Goal: Information Seeking & Learning: Learn about a topic

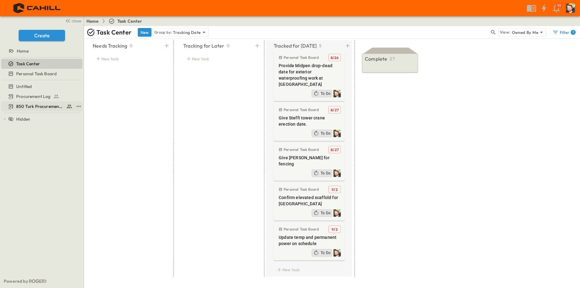
click at [30, 105] on span "850 Turk Procurement Log" at bounding box center [40, 106] width 48 height 6
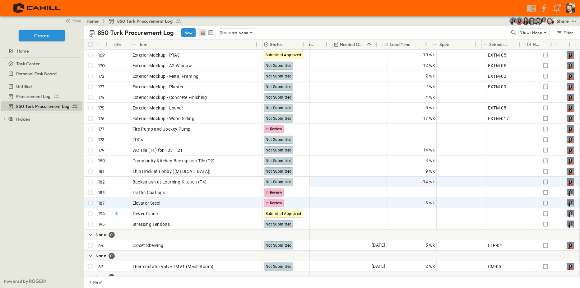
scroll to position [1616, 421]
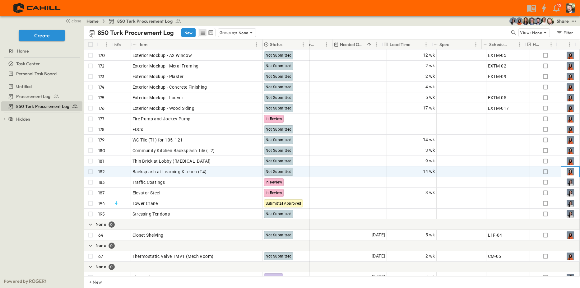
click at [566, 171] on img at bounding box center [569, 171] width 7 height 7
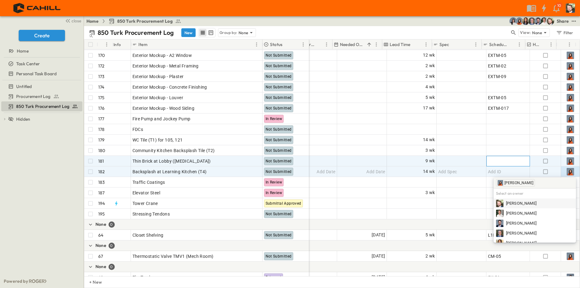
click at [507, 157] on div "Add ID" at bounding box center [508, 161] width 40 height 9
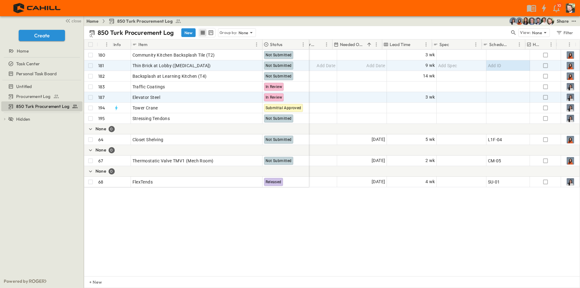
scroll to position [1587, 421]
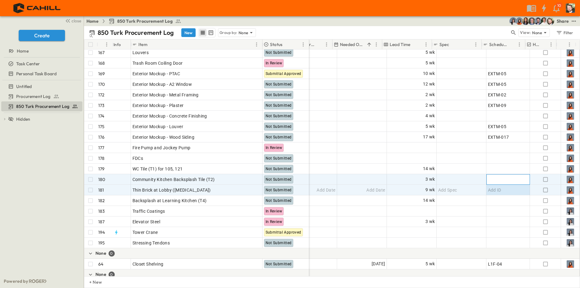
click at [502, 177] on div "Add ID" at bounding box center [508, 179] width 40 height 9
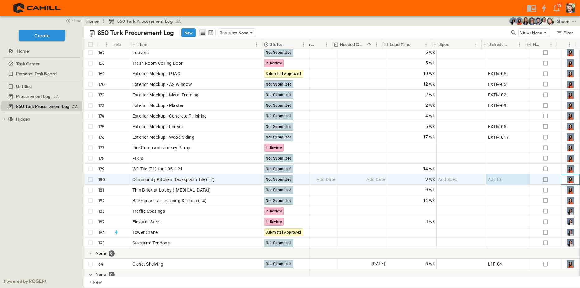
click at [567, 179] on img at bounding box center [569, 179] width 7 height 7
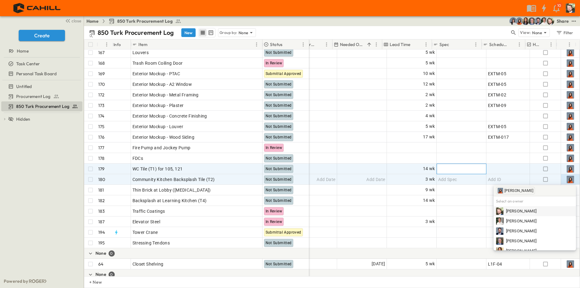
click at [449, 168] on span "Add Spec" at bounding box center [447, 169] width 19 height 6
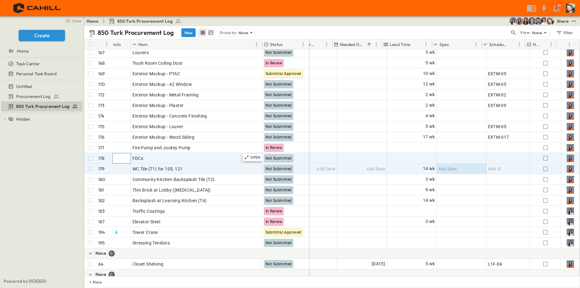
click at [114, 159] on div at bounding box center [120, 158] width 19 height 10
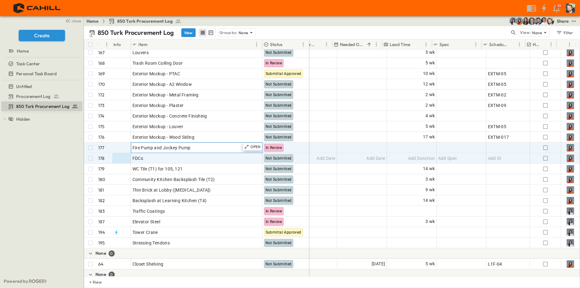
click at [172, 150] on span "Fire Pump and Jockey Pump" at bounding box center [161, 148] width 58 height 6
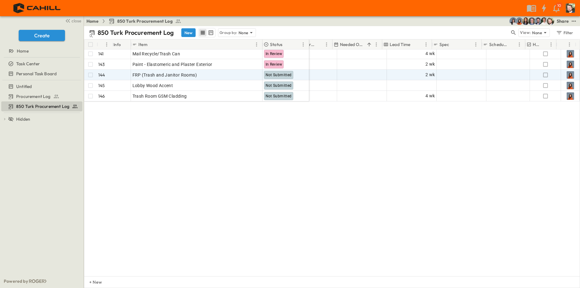
scroll to position [1152, 421]
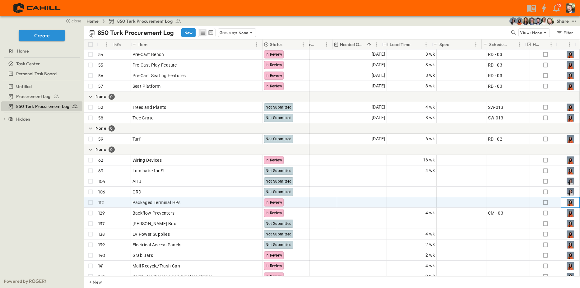
click at [566, 202] on img at bounding box center [569, 202] width 7 height 7
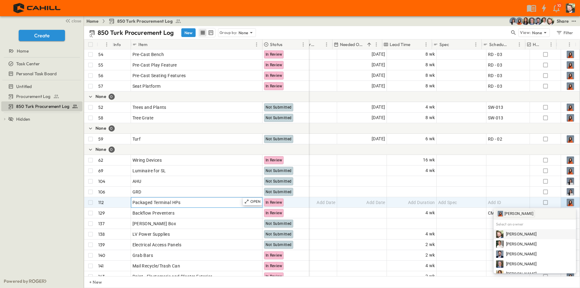
click at [233, 202] on div "Packaged Terminal HPs" at bounding box center [196, 202] width 128 height 9
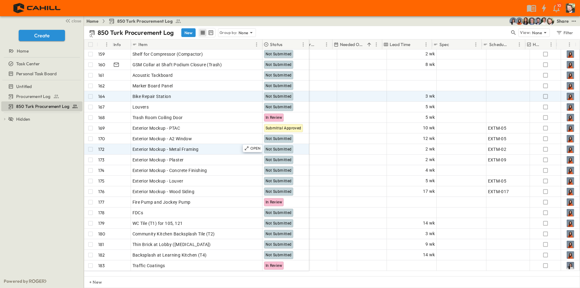
scroll to position [1494, 421]
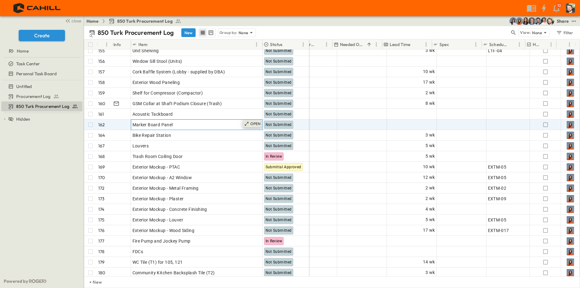
click at [251, 124] on p "OPEN" at bounding box center [255, 123] width 11 height 5
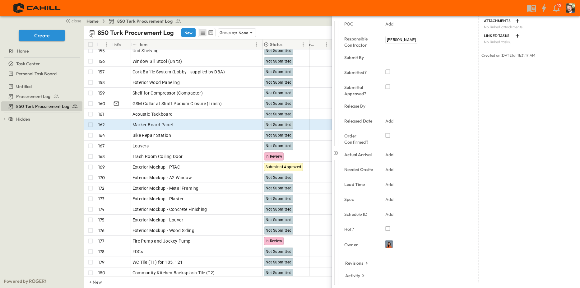
scroll to position [64, 0]
click at [362, 274] on icon "button" at bounding box center [363, 274] width 6 height 6
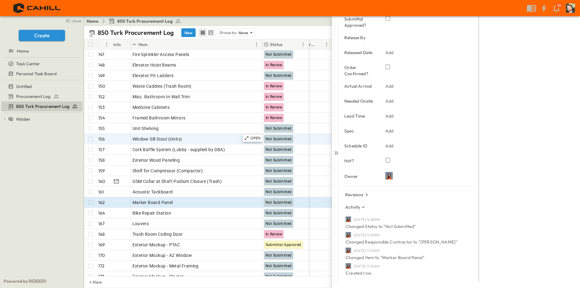
scroll to position [1401, 421]
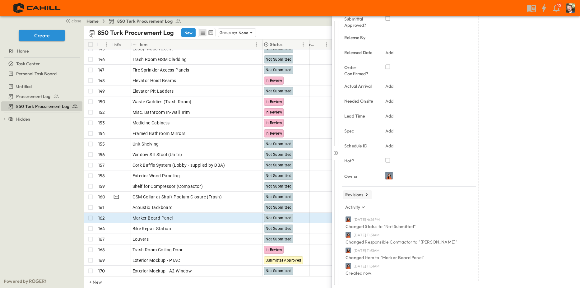
click at [365, 195] on icon "button" at bounding box center [366, 194] width 6 height 6
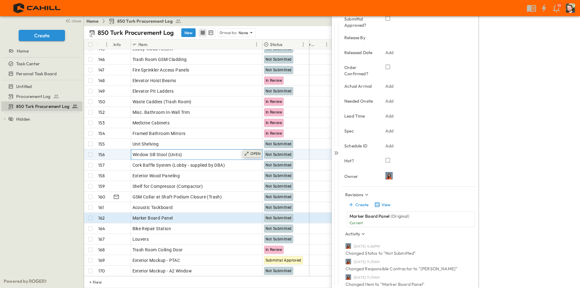
click at [254, 154] on p "OPEN" at bounding box center [255, 153] width 11 height 5
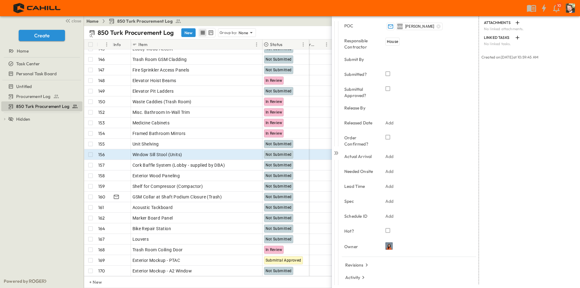
scroll to position [64, 0]
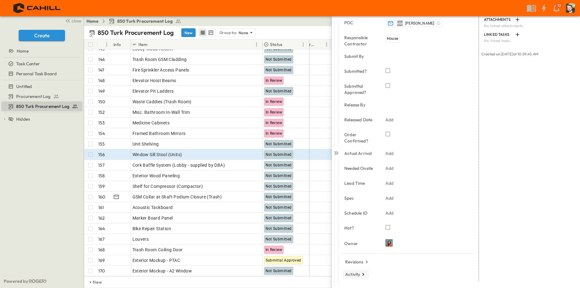
click at [360, 274] on icon "button" at bounding box center [363, 274] width 6 height 6
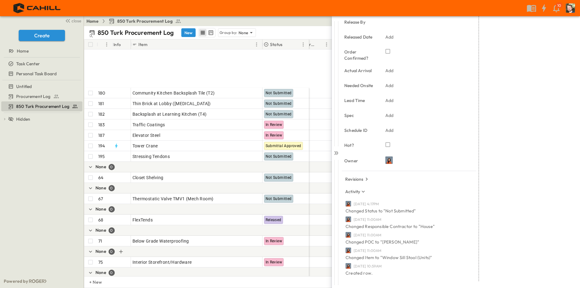
scroll to position [1742, 421]
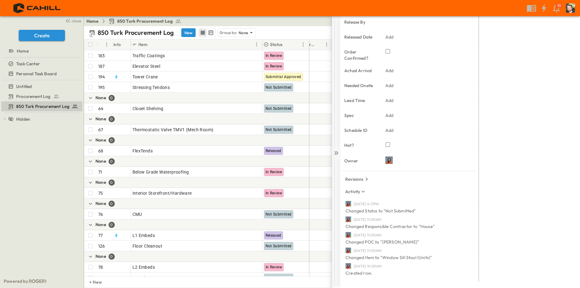
click at [336, 154] on icon at bounding box center [336, 153] width 6 height 6
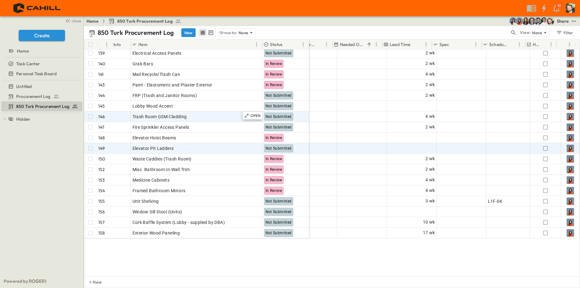
scroll to position [1276, 421]
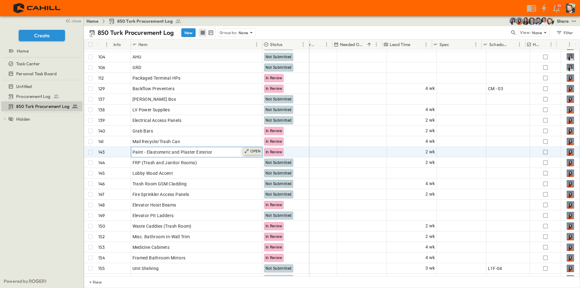
click at [250, 151] on p "OPEN" at bounding box center [255, 151] width 11 height 5
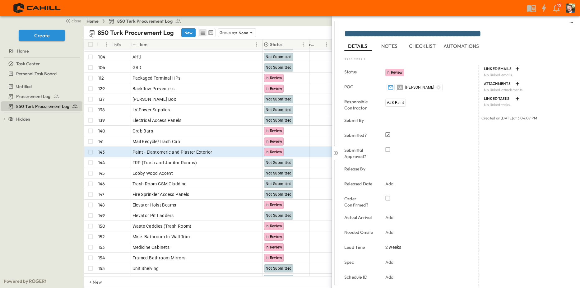
scroll to position [64, 0]
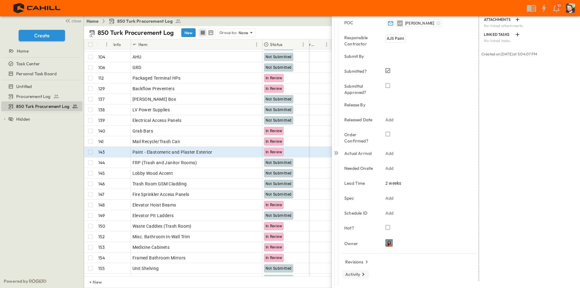
click at [364, 275] on icon "button" at bounding box center [363, 274] width 6 height 6
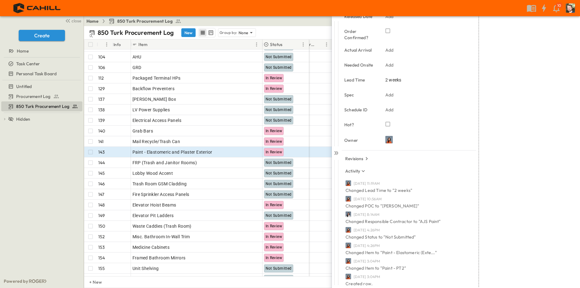
scroll to position [178, 0]
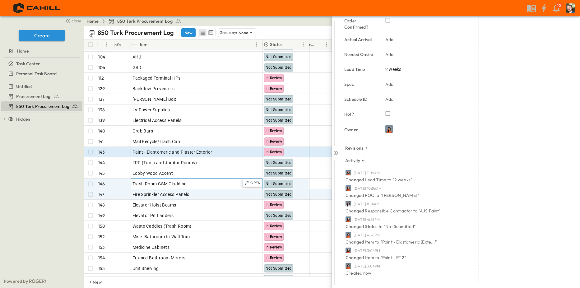
click at [188, 185] on div "Trash Room GSM Cladding" at bounding box center [196, 183] width 128 height 9
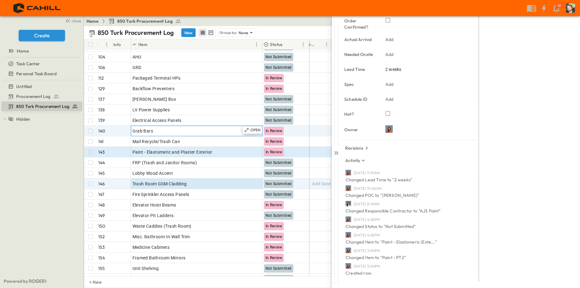
click at [181, 128] on div "Grab Bars" at bounding box center [196, 130] width 128 height 9
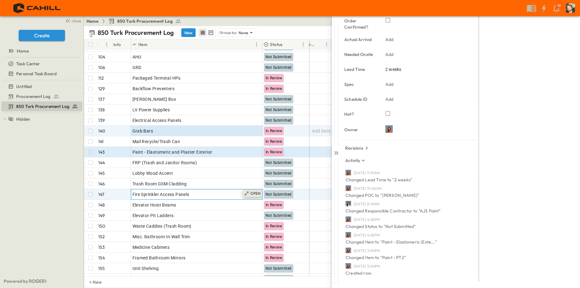
click at [250, 193] on div "OPEN" at bounding box center [252, 193] width 19 height 7
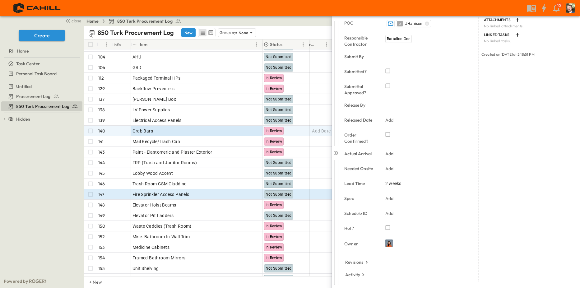
scroll to position [64, 0]
click at [364, 262] on icon "button" at bounding box center [366, 262] width 6 height 6
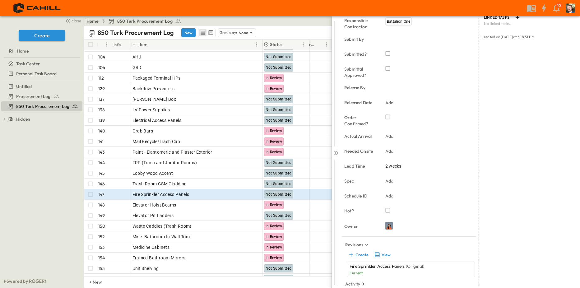
scroll to position [91, 0]
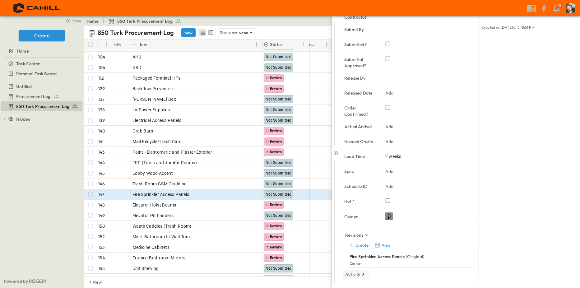
click at [362, 274] on icon "button" at bounding box center [363, 274] width 6 height 6
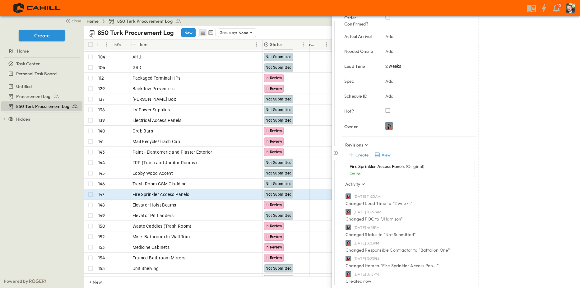
scroll to position [184, 0]
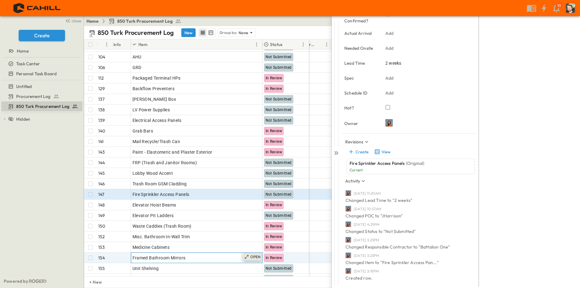
click at [246, 255] on icon at bounding box center [246, 256] width 5 height 5
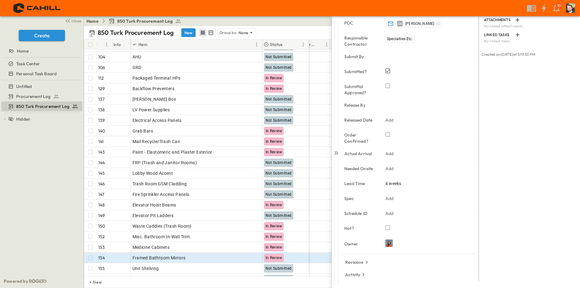
scroll to position [64, 0]
click at [363, 272] on icon "button" at bounding box center [363, 274] width 6 height 6
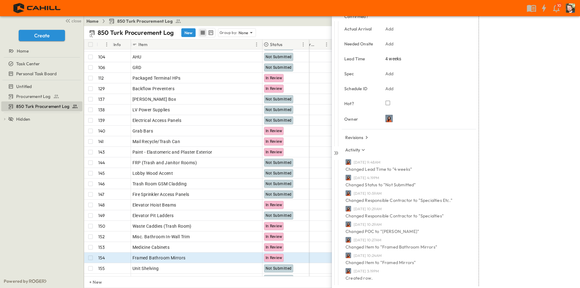
scroll to position [2, 0]
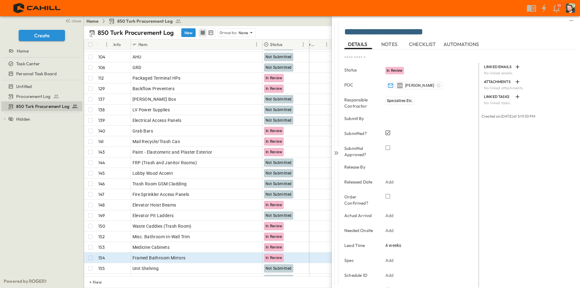
click at [313, 22] on div "Home 850 Turk Procurement Log Share" at bounding box center [332, 21] width 496 height 10
click at [335, 151] on icon at bounding box center [336, 153] width 6 height 6
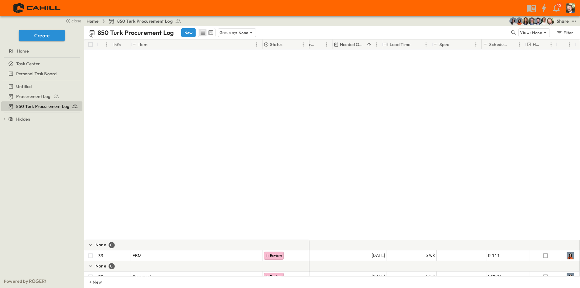
scroll to position [746, 421]
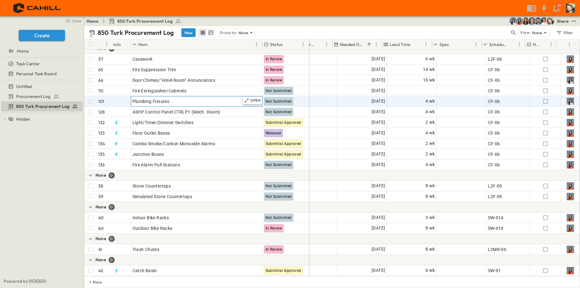
click at [217, 105] on div "Plumbing Fixtures" at bounding box center [196, 101] width 128 height 9
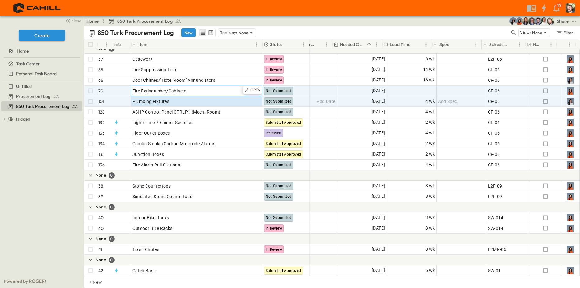
click at [218, 92] on div "Fire Extinguisher/Cabinets" at bounding box center [196, 90] width 128 height 9
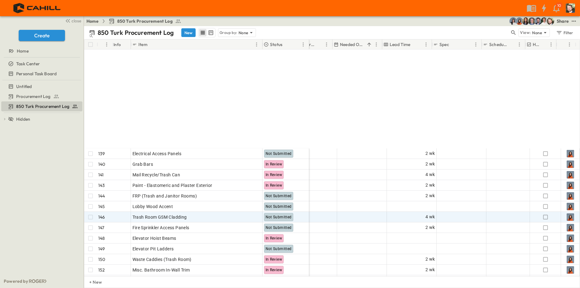
scroll to position [1367, 421]
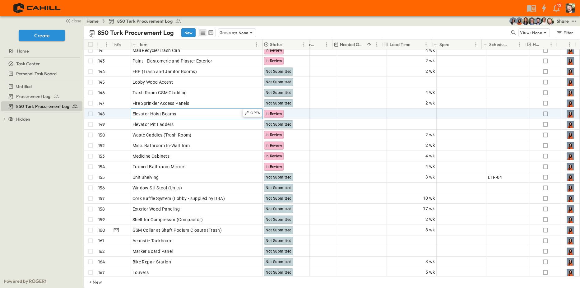
click at [205, 111] on div "Elevator Hoist Beams" at bounding box center [196, 113] width 128 height 9
click at [250, 112] on p "OPEN" at bounding box center [255, 112] width 11 height 5
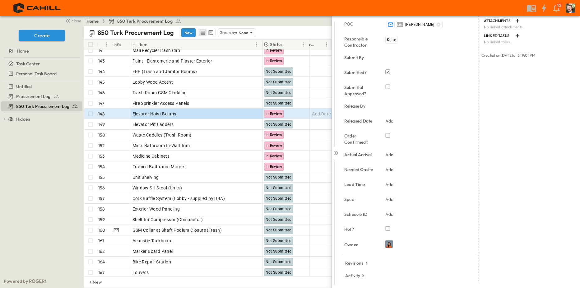
scroll to position [64, 0]
click at [363, 275] on icon "button" at bounding box center [363, 274] width 2 height 3
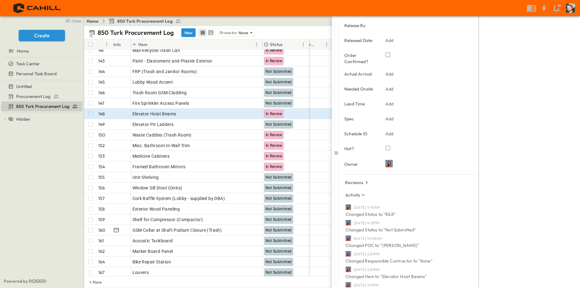
scroll to position [162, 0]
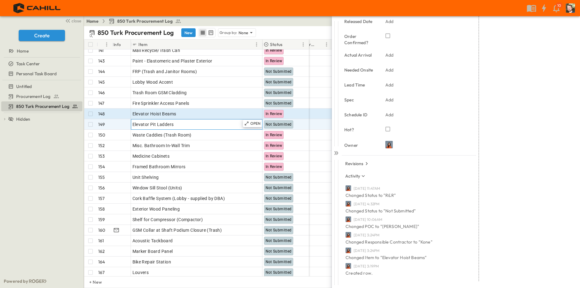
click at [212, 125] on div "Elevator Pit Ladders" at bounding box center [196, 124] width 128 height 9
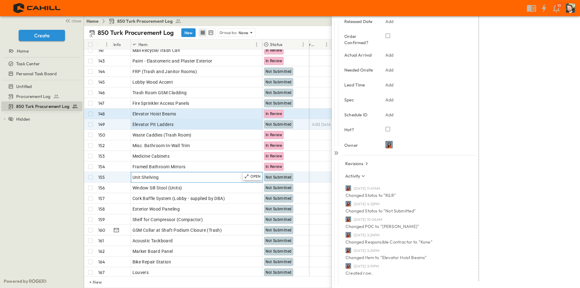
click at [218, 179] on div "Unit Shelving" at bounding box center [196, 177] width 128 height 9
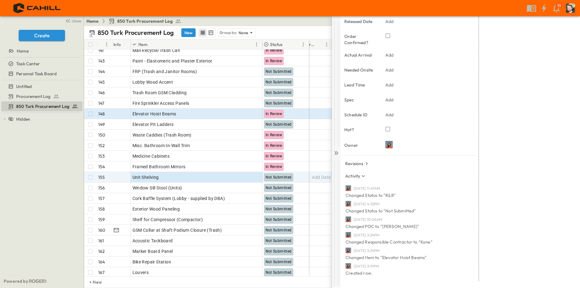
click at [337, 152] on icon at bounding box center [337, 153] width 2 height 4
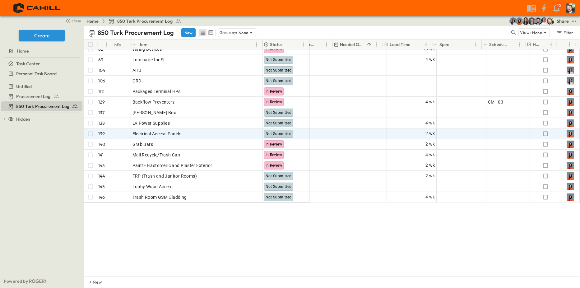
scroll to position [1152, 421]
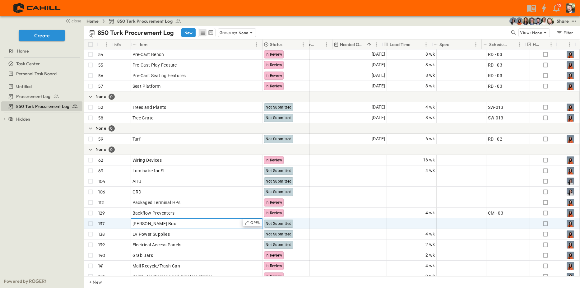
click at [195, 223] on div "[PERSON_NAME] Box" at bounding box center [196, 223] width 128 height 9
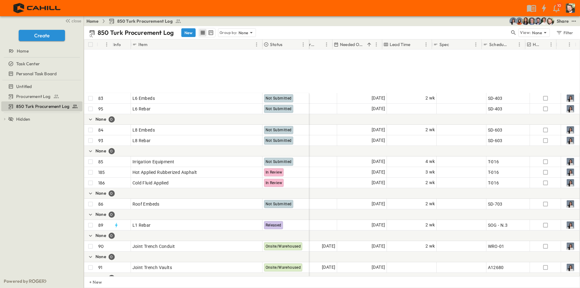
scroll to position [2146, 421]
